Goal: Information Seeking & Learning: Learn about a topic

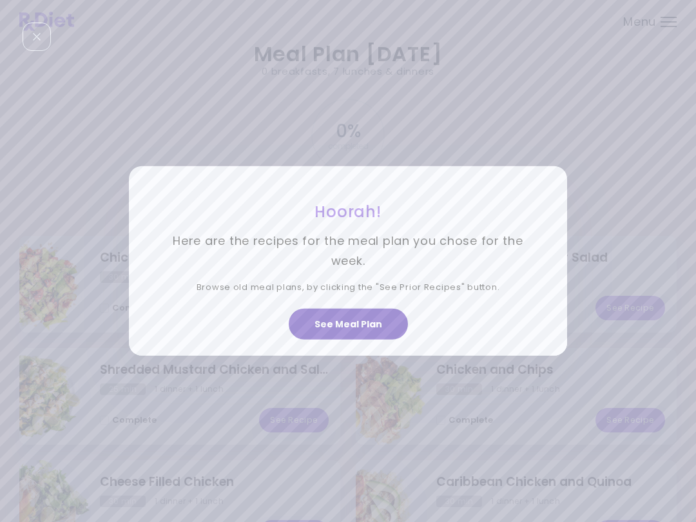
click at [343, 331] on button "See Meal Plan" at bounding box center [348, 324] width 119 height 31
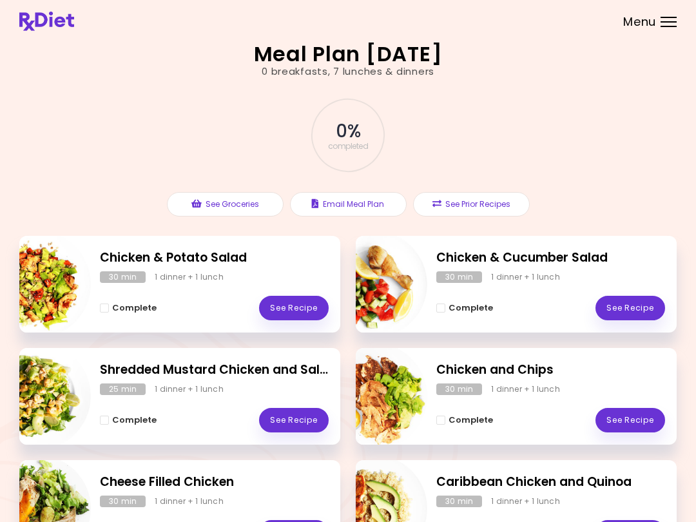
click at [294, 300] on link "See Recipe" at bounding box center [294, 308] width 70 height 24
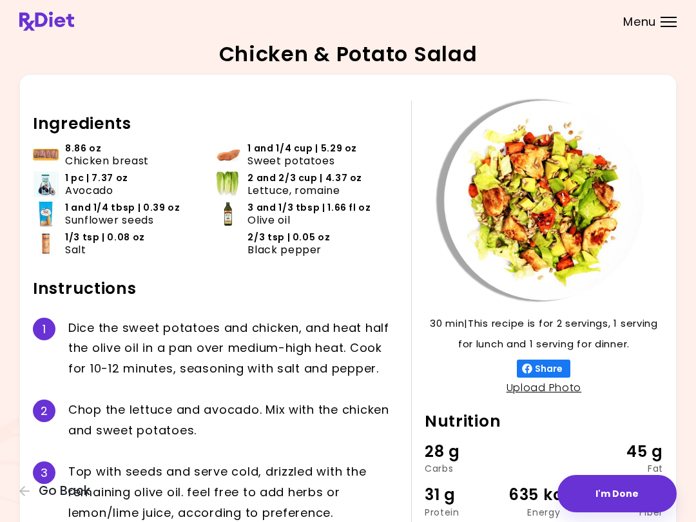
click at [32, 492] on button "Go Back" at bounding box center [57, 491] width 77 height 14
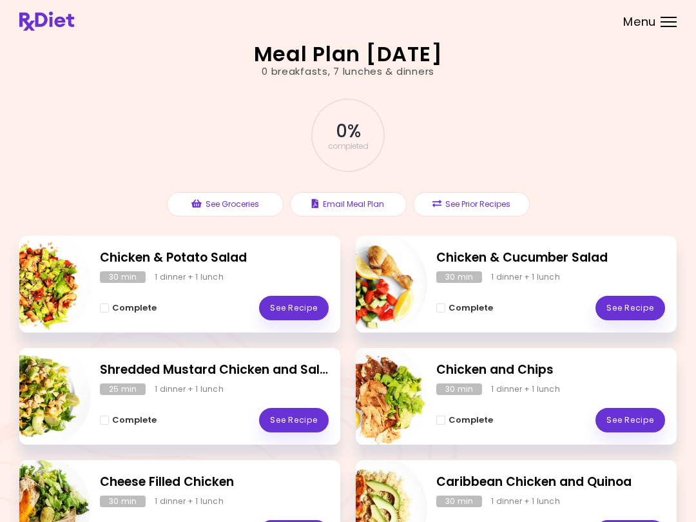
click at [521, 303] on link "See Recipe" at bounding box center [630, 308] width 70 height 24
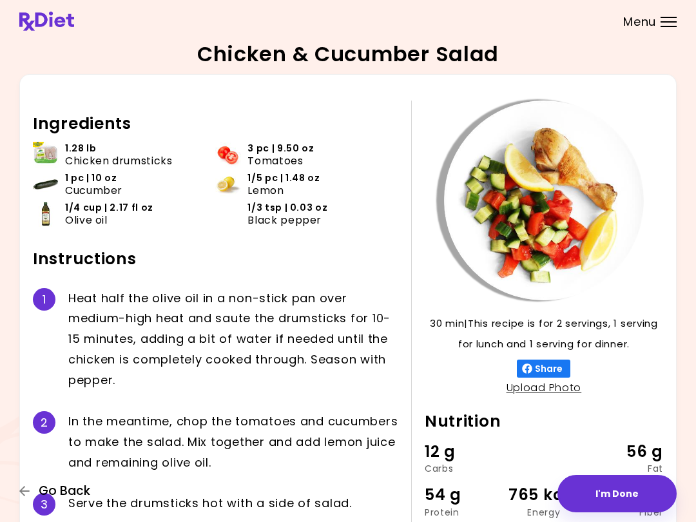
click at [28, 497] on button "Go Back" at bounding box center [57, 491] width 77 height 14
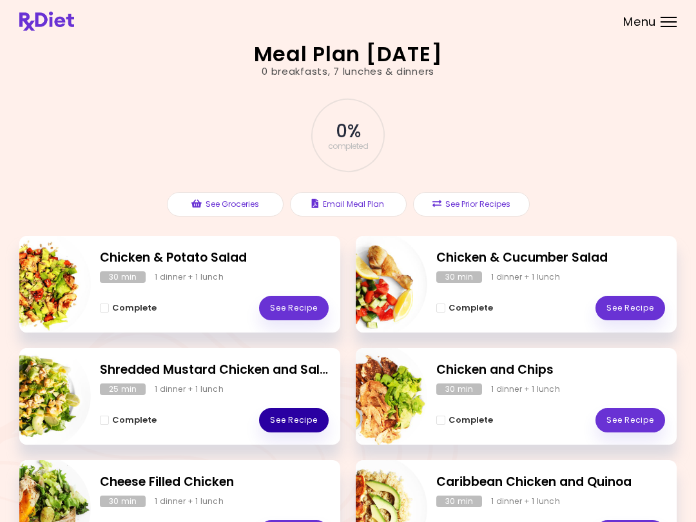
click at [305, 423] on link "See Recipe" at bounding box center [294, 420] width 70 height 24
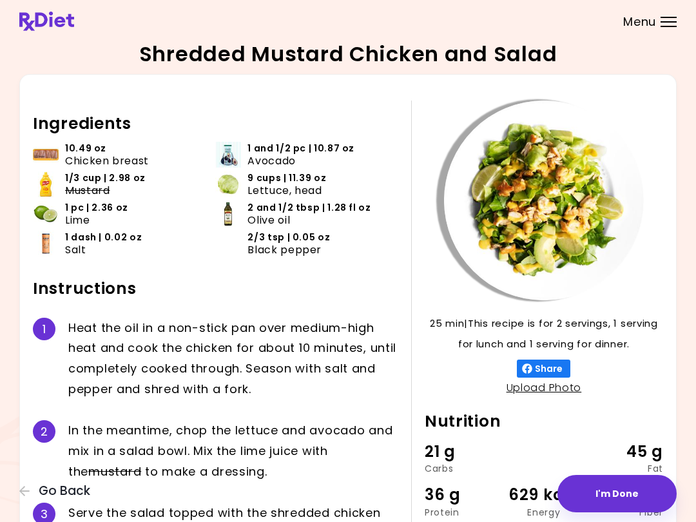
click at [18, 498] on div "Shredded Mustard Chicken and Salad 25 min 25 min | This recipe is for 2 serving…" at bounding box center [348, 312] width 696 height 624
click at [20, 488] on icon "button" at bounding box center [25, 491] width 12 height 12
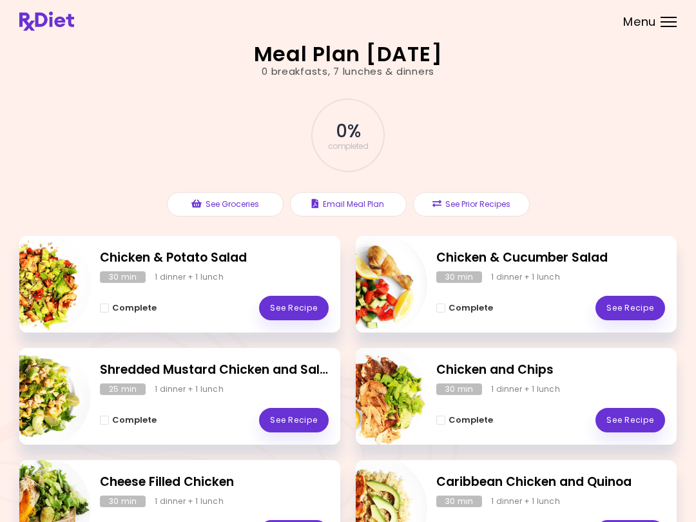
click at [521, 408] on link "See Recipe" at bounding box center [630, 420] width 70 height 24
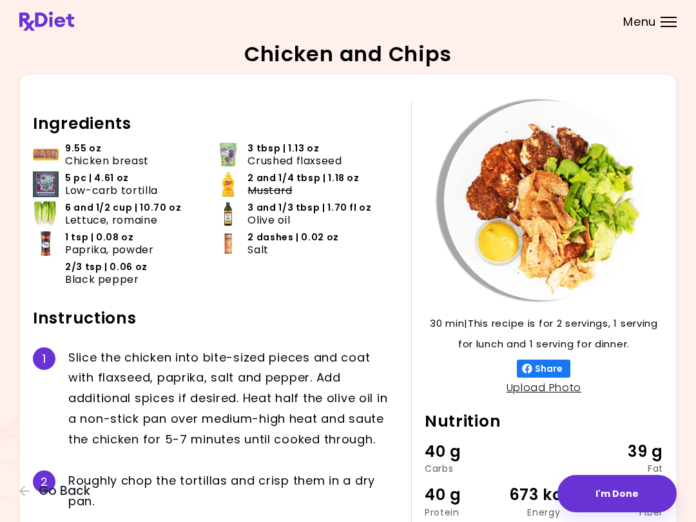
click at [1, 500] on div "Chicken and Chips 30 min 30 min | This recipe is for 2 servings, 1 serving for …" at bounding box center [348, 347] width 696 height 694
click at [10, 484] on div "Chicken and Chips 30 min 30 min | This recipe is for 2 servings, 1 serving for …" at bounding box center [348, 347] width 696 height 694
click at [24, 510] on div "30 min 30 min | This recipe is for 2 servings, 1 serving for lunch and 1 servin…" at bounding box center [347, 362] width 657 height 577
click at [21, 496] on icon "button" at bounding box center [25, 491] width 12 height 12
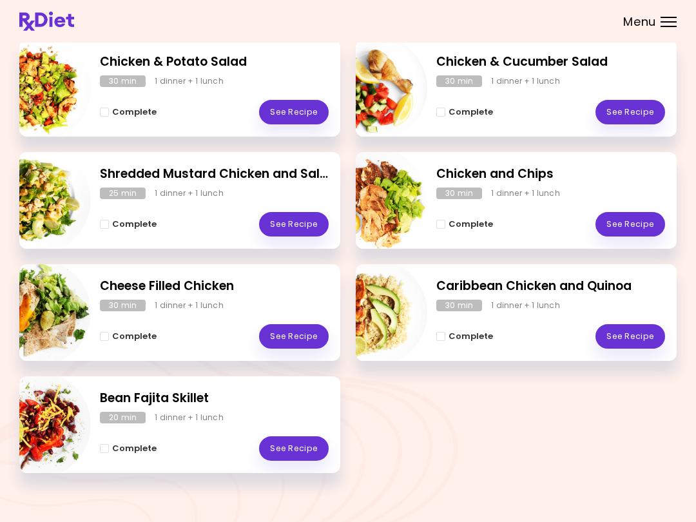
scroll to position [205, 0]
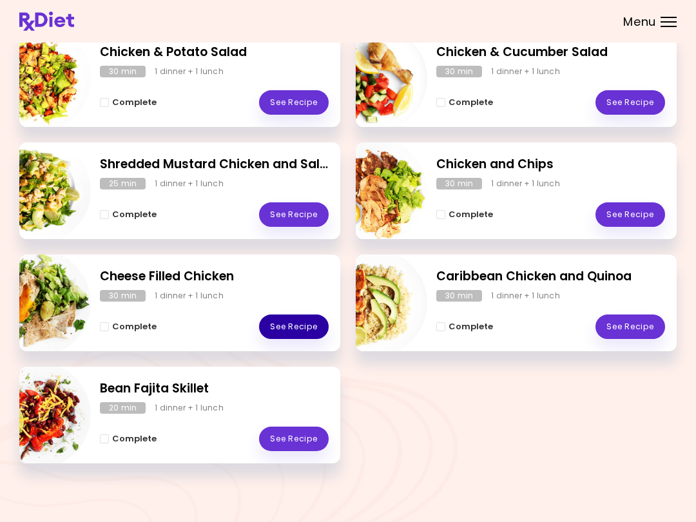
click at [294, 328] on link "See Recipe" at bounding box center [294, 326] width 70 height 24
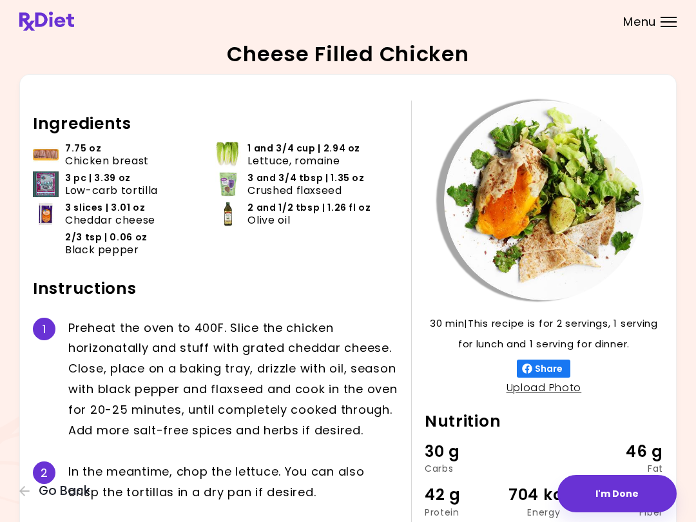
click at [20, 503] on div "30 min 30 min | This recipe is for 2 servings, 1 serving for lunch and 1 servin…" at bounding box center [347, 347] width 657 height 547
click at [24, 486] on icon "button" at bounding box center [25, 491] width 12 height 12
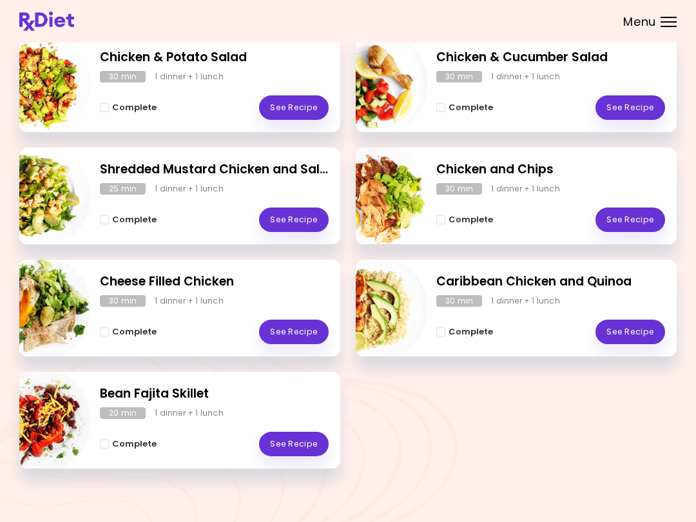
scroll to position [205, 0]
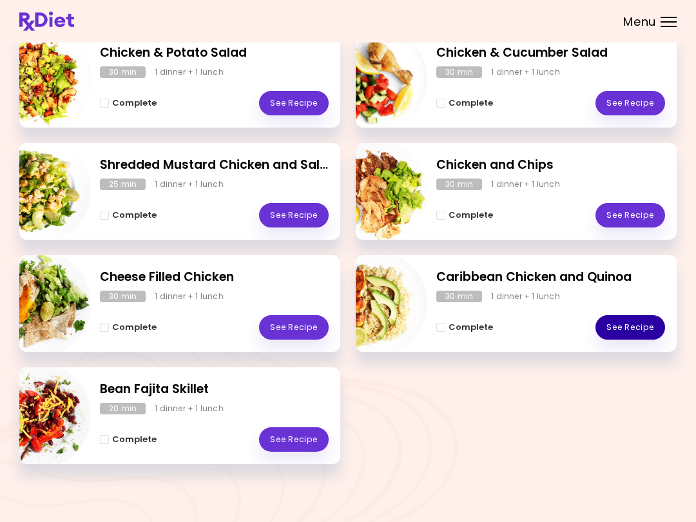
click at [521, 332] on link "See Recipe" at bounding box center [630, 327] width 70 height 24
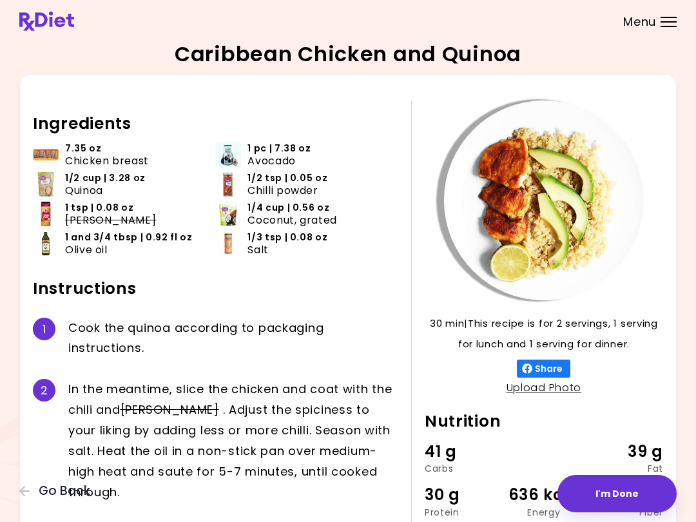
click at [21, 496] on icon "button" at bounding box center [25, 491] width 12 height 12
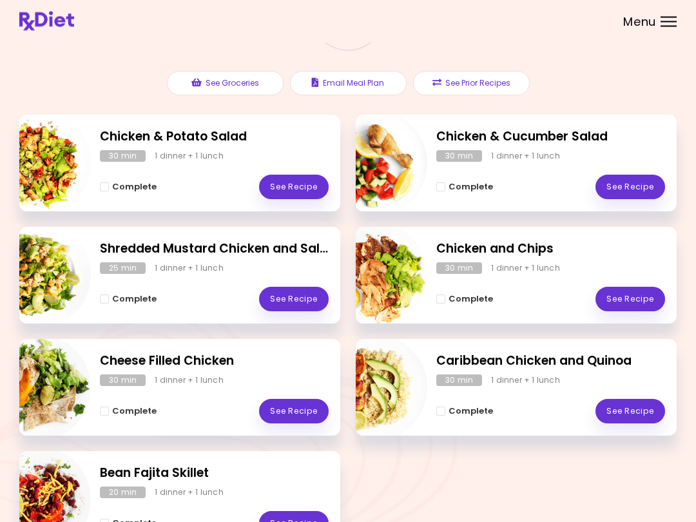
scroll to position [205, 0]
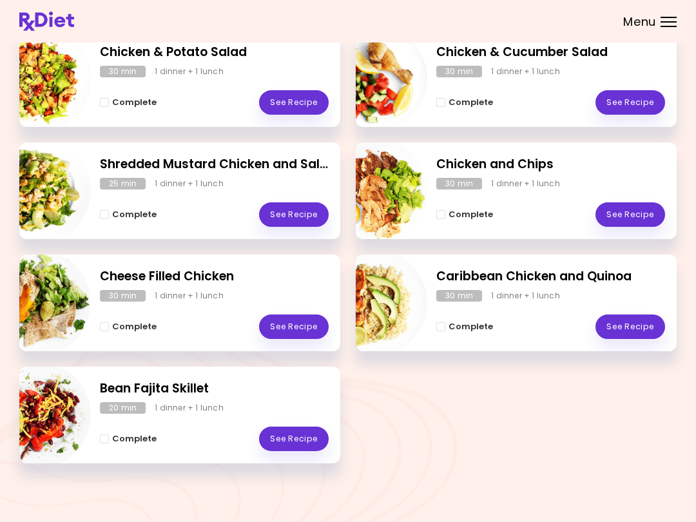
click at [304, 438] on link "See Recipe" at bounding box center [294, 438] width 70 height 24
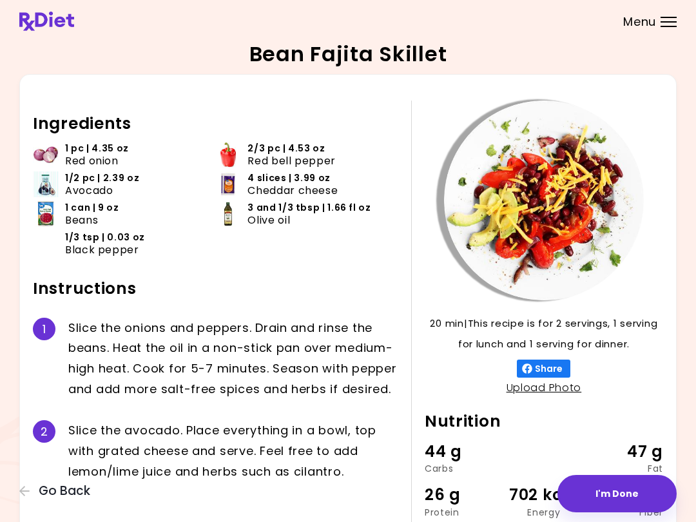
click at [43, 497] on span "Go Back" at bounding box center [65, 491] width 52 height 14
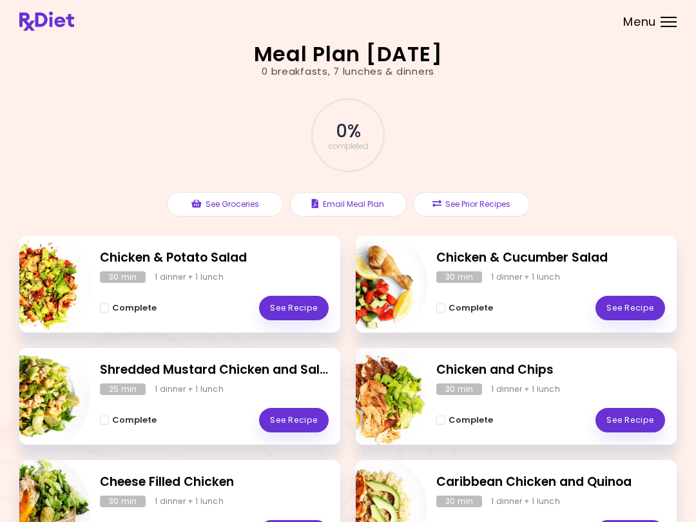
click at [354, 204] on button "Email Meal Plan" at bounding box center [348, 204] width 117 height 24
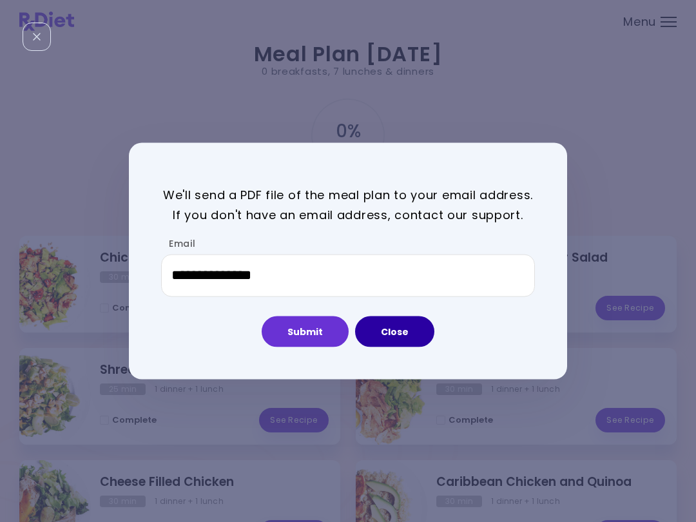
click at [403, 335] on button "Close" at bounding box center [394, 331] width 79 height 31
